Goal: Navigation & Orientation: Find specific page/section

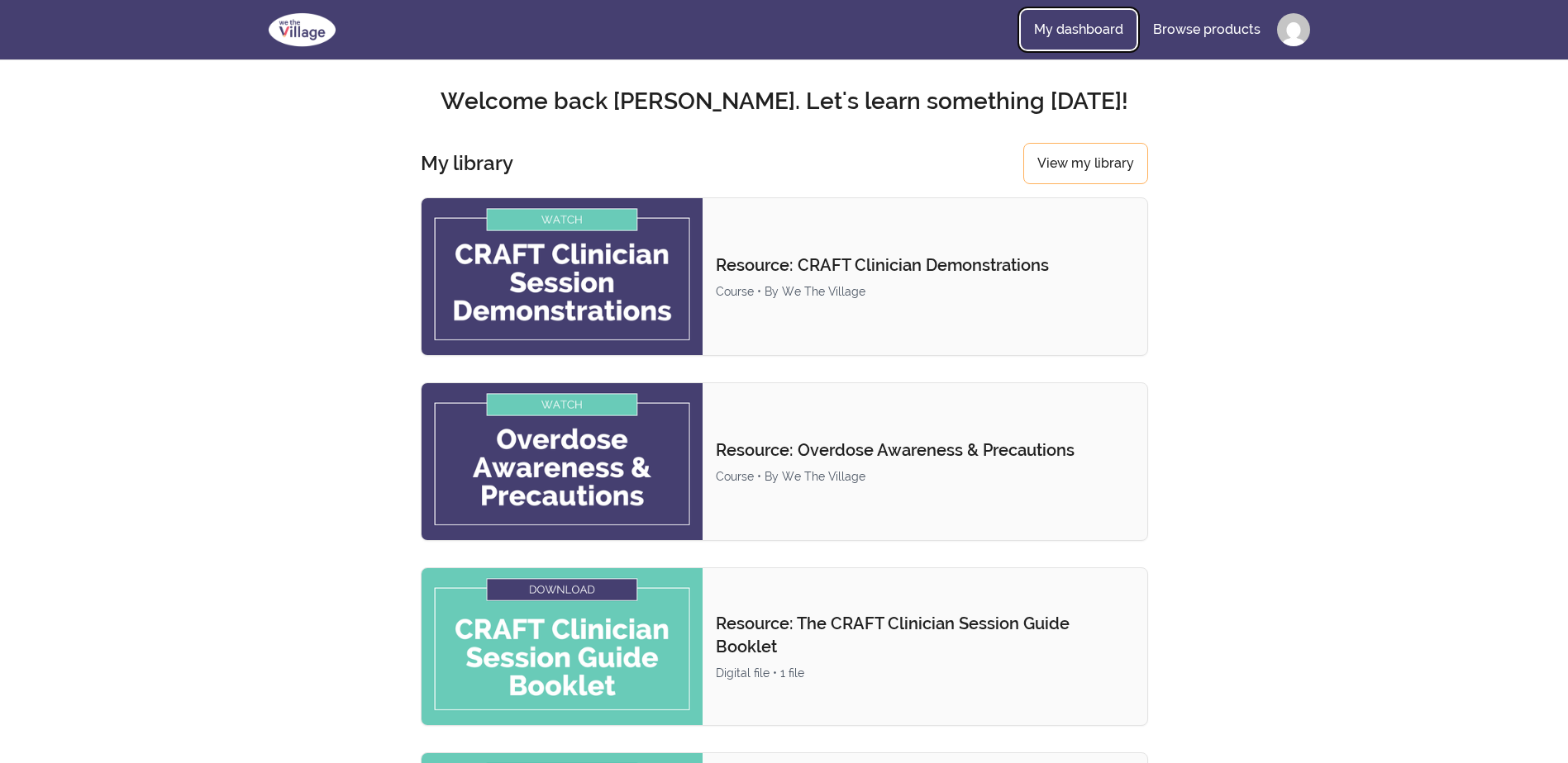
click at [1105, 29] on link "My dashboard" at bounding box center [1078, 30] width 115 height 40
click at [1101, 21] on link "My dashboard" at bounding box center [1078, 30] width 115 height 40
click at [1100, 24] on link "My dashboard" at bounding box center [1078, 30] width 115 height 40
click at [1072, 24] on link "My dashboard" at bounding box center [1078, 30] width 115 height 40
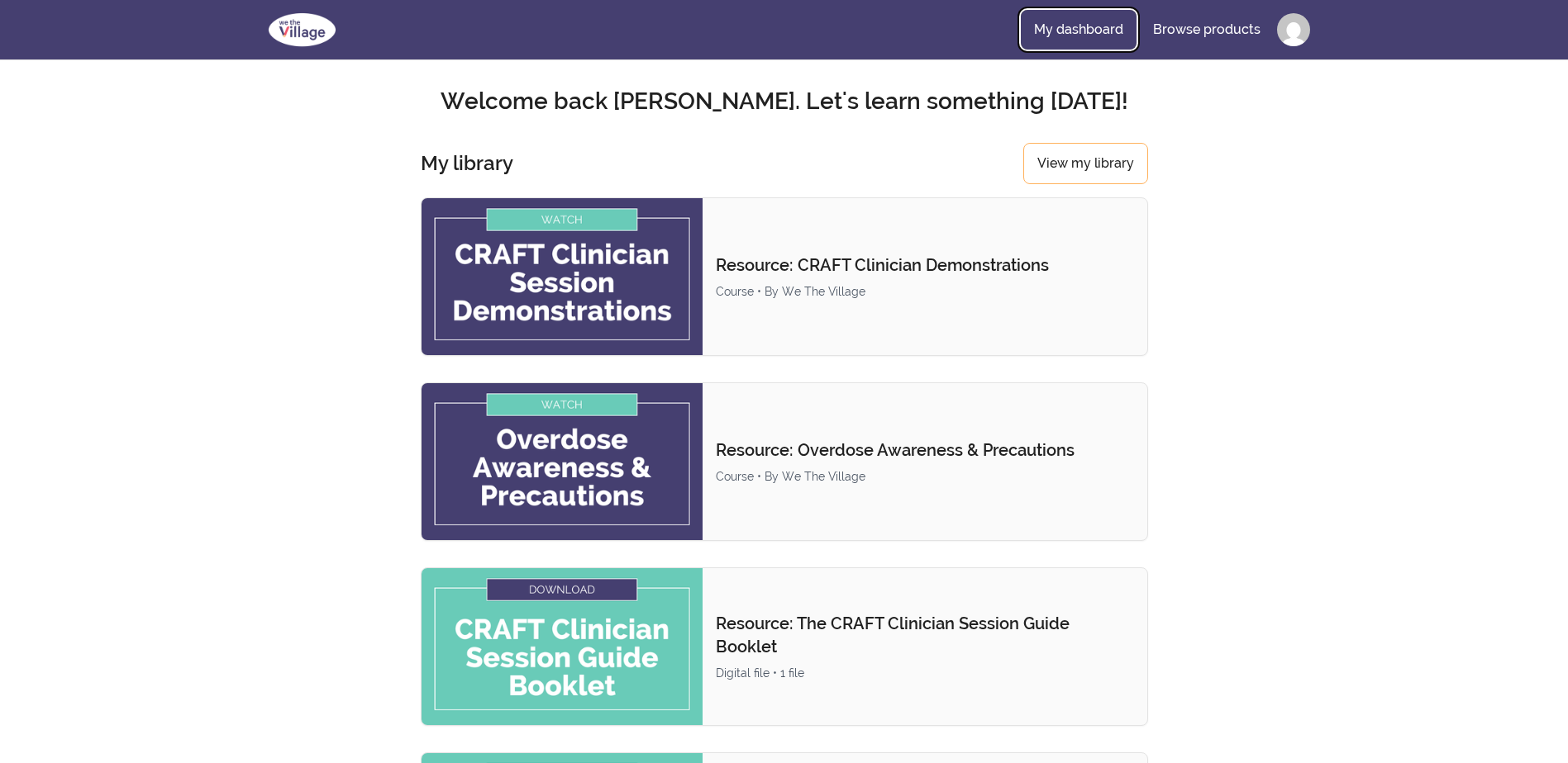
click at [1072, 24] on link "My dashboard" at bounding box center [1078, 30] width 115 height 40
click at [1071, 23] on link "My dashboard" at bounding box center [1078, 30] width 115 height 40
click at [1068, 161] on link "View my library" at bounding box center [1084, 163] width 125 height 42
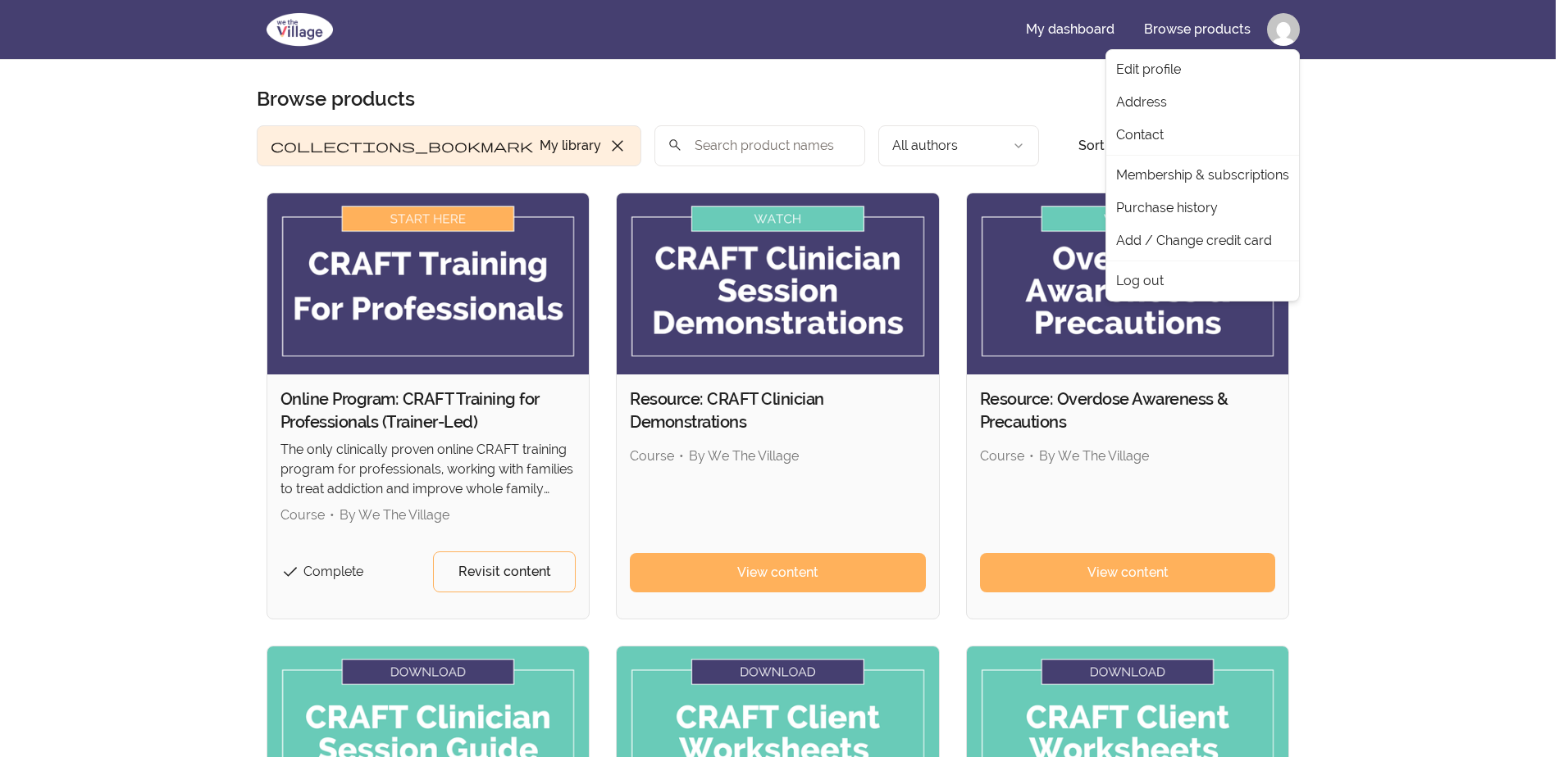
click at [1274, 20] on html "Skip to main content Main menu Includes navigation links and user settings My d…" at bounding box center [784, 608] width 1568 height 1217
click at [1180, 76] on link "Edit profile" at bounding box center [1202, 70] width 186 height 33
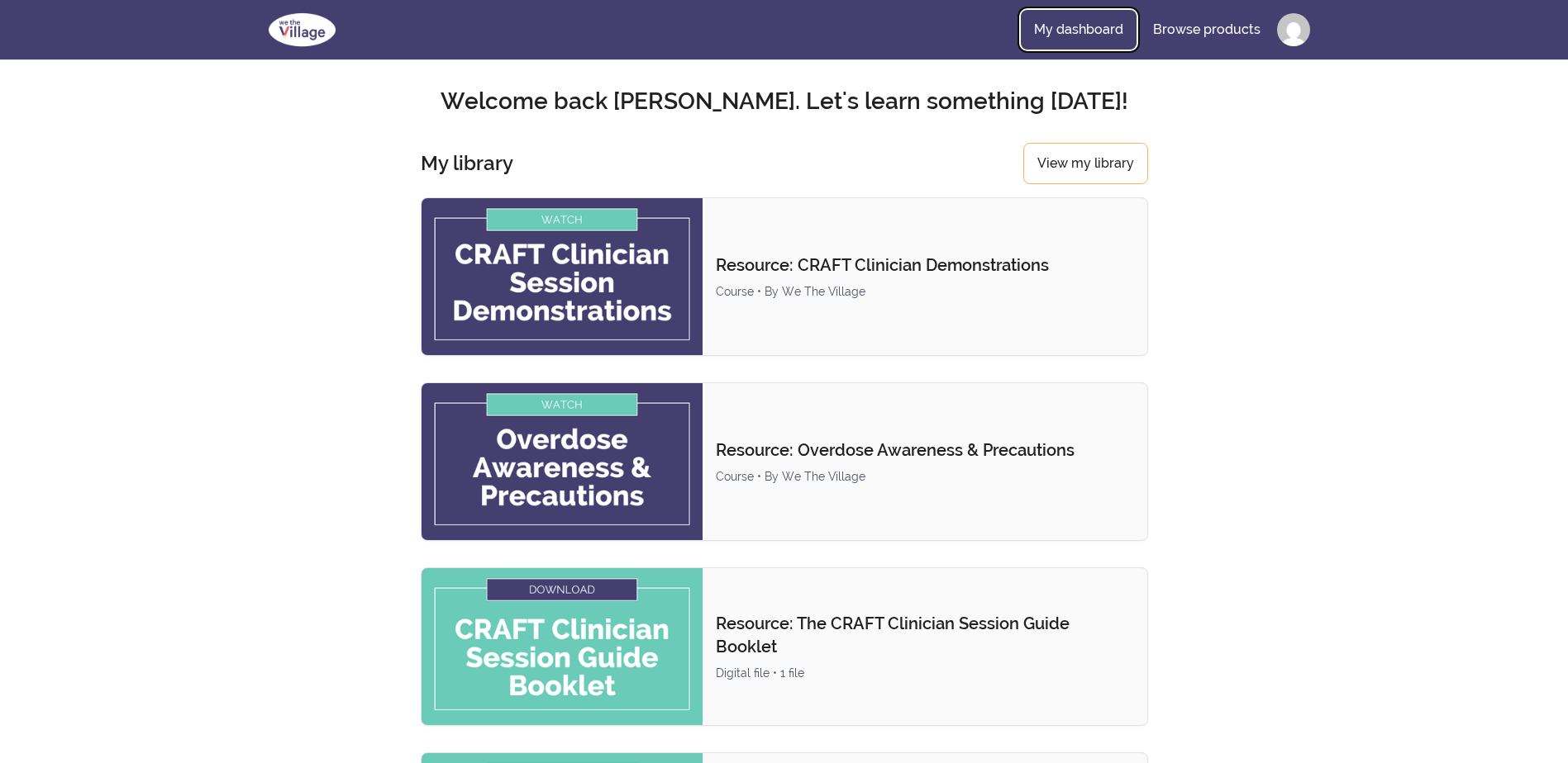
click at [1119, 15] on link "My dashboard" at bounding box center [1078, 30] width 115 height 40
click at [1115, 22] on link "My dashboard" at bounding box center [1078, 30] width 115 height 40
click at [1097, 24] on link "My dashboard" at bounding box center [1078, 30] width 115 height 40
click at [1092, 25] on link "My dashboard" at bounding box center [1078, 30] width 115 height 40
